Goal: Use online tool/utility: Utilize a website feature to perform a specific function

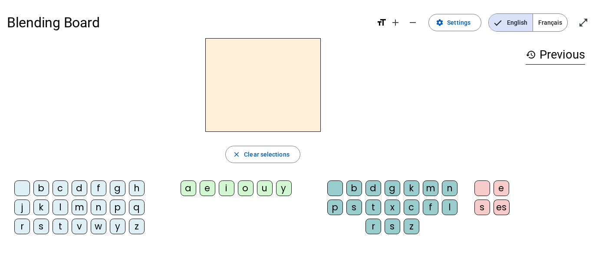
click at [353, 191] on div "b" at bounding box center [354, 188] width 16 height 16
click at [249, 188] on div "o" at bounding box center [246, 188] width 16 height 16
click at [56, 206] on div "l" at bounding box center [60, 208] width 16 height 16
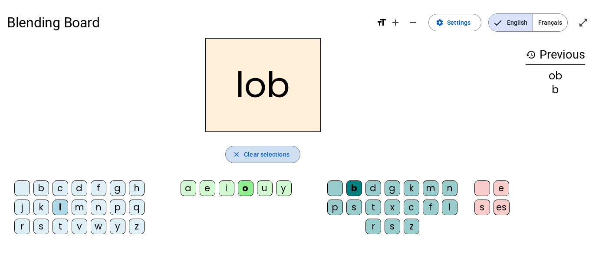
click at [249, 147] on span "button" at bounding box center [263, 154] width 74 height 21
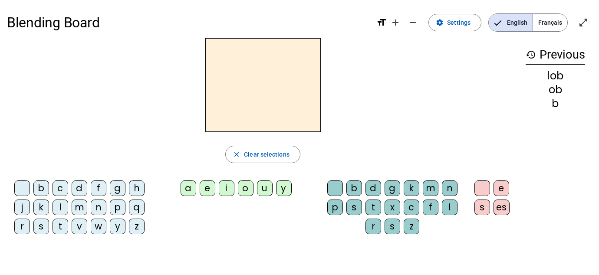
click at [549, 23] on span "Français" at bounding box center [550, 22] width 34 height 17
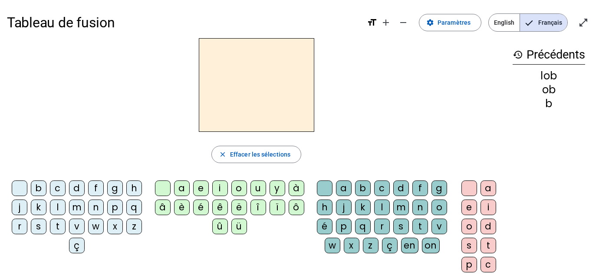
click at [41, 191] on div "b" at bounding box center [39, 188] width 16 height 16
click at [240, 189] on div "o" at bounding box center [239, 188] width 16 height 16
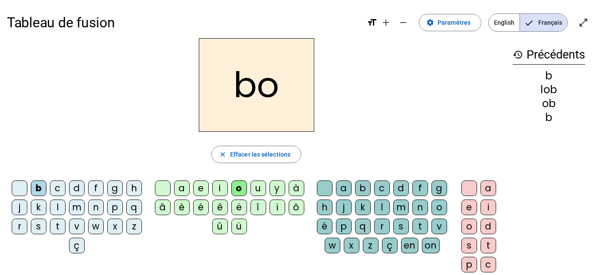
click at [381, 205] on div "l" at bounding box center [382, 208] width 16 height 16
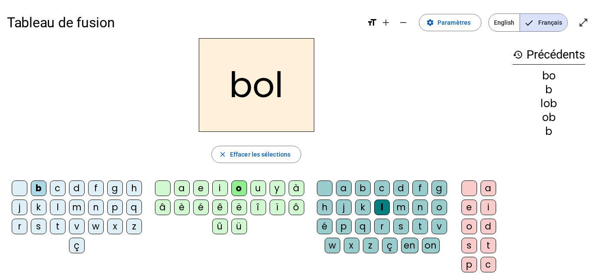
click at [201, 204] on div "é" at bounding box center [201, 208] width 16 height 16
click at [482, 204] on div "i" at bounding box center [488, 208] width 16 height 16
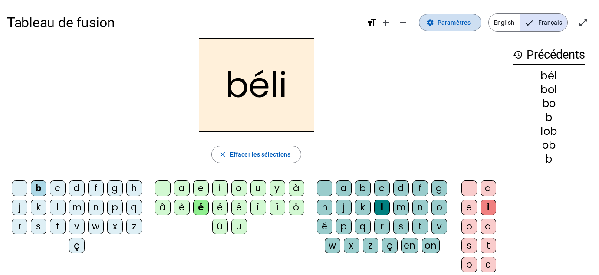
click at [431, 17] on span at bounding box center [450, 22] width 62 height 21
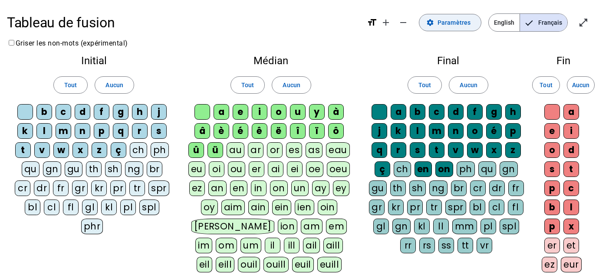
click at [468, 23] on span "Paramètres" at bounding box center [453, 22] width 33 height 10
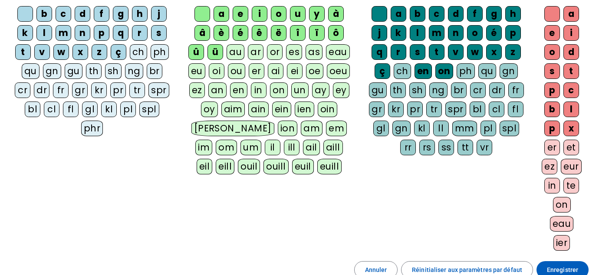
scroll to position [192, 0]
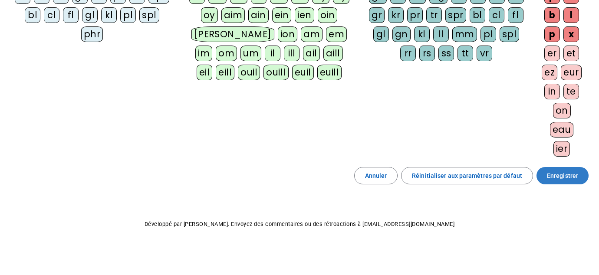
click at [553, 170] on span "Enregistrer" at bounding box center [561, 175] width 31 height 10
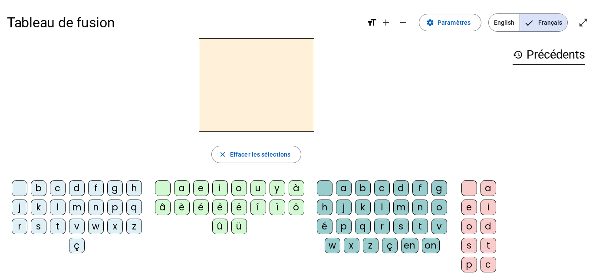
click at [77, 188] on div "d" at bounding box center [77, 188] width 16 height 16
click at [181, 192] on div "a" at bounding box center [182, 188] width 16 height 16
click at [338, 225] on div "p" at bounding box center [344, 227] width 16 height 16
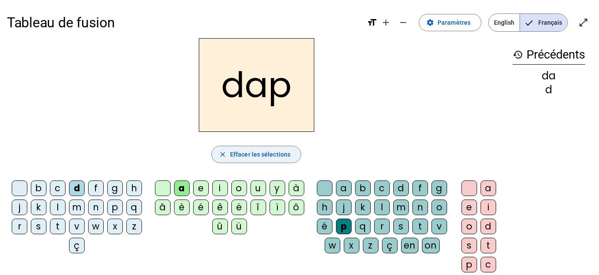
click at [258, 153] on span "Effacer les sélections" at bounding box center [260, 154] width 60 height 10
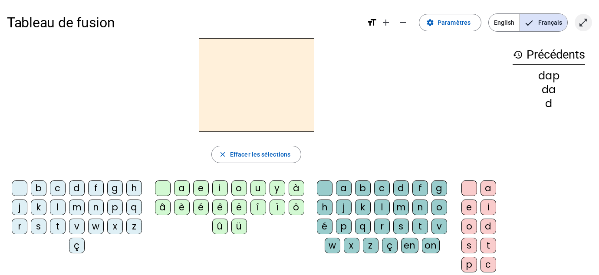
click at [574, 26] on span "Entrer en plein écran" at bounding box center [583, 22] width 21 height 21
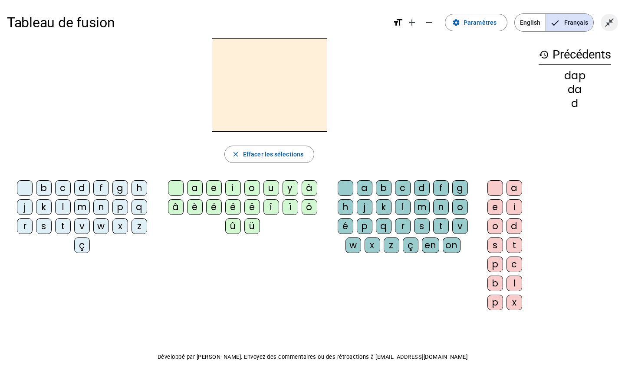
click at [598, 24] on mat-icon "close_fullscreen" at bounding box center [609, 22] width 10 height 10
